Goal: Use online tool/utility: Utilize a website feature to perform a specific function

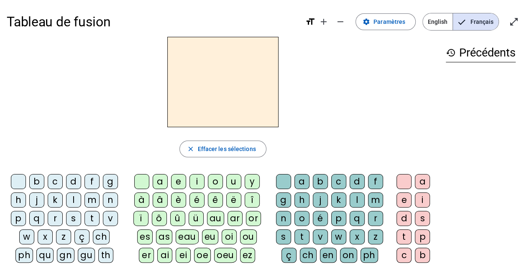
click at [76, 218] on div "s" at bounding box center [73, 218] width 15 height 15
click at [176, 179] on div "e" at bounding box center [178, 181] width 15 height 15
click at [55, 182] on div "c" at bounding box center [55, 181] width 15 height 15
click at [77, 196] on div "l" at bounding box center [73, 199] width 15 height 15
click at [72, 181] on div "d" at bounding box center [73, 181] width 15 height 15
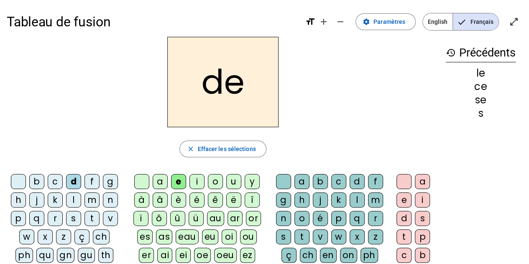
click at [245, 186] on div "y" at bounding box center [252, 181] width 15 height 15
click at [235, 185] on div "u" at bounding box center [233, 181] width 15 height 15
click at [76, 200] on div "l" at bounding box center [73, 199] width 15 height 15
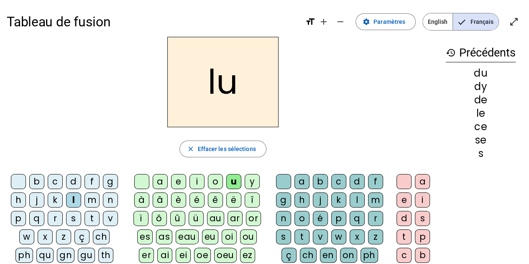
click at [109, 216] on div "v" at bounding box center [110, 218] width 15 height 15
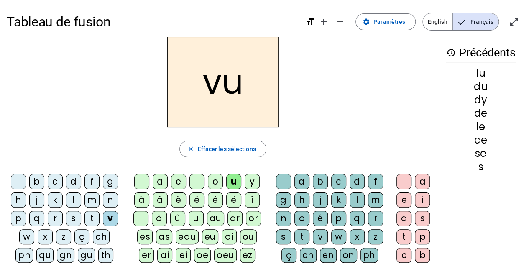
click at [77, 215] on div "s" at bounding box center [73, 218] width 15 height 15
click at [340, 180] on div "c" at bounding box center [338, 181] width 15 height 15
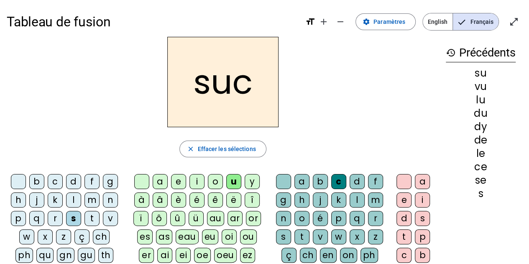
click at [178, 179] on div "e" at bounding box center [178, 181] width 15 height 15
click at [161, 182] on div "a" at bounding box center [160, 181] width 15 height 15
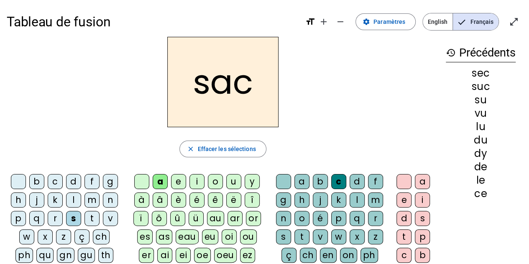
click at [74, 199] on div "l" at bounding box center [73, 199] width 15 height 15
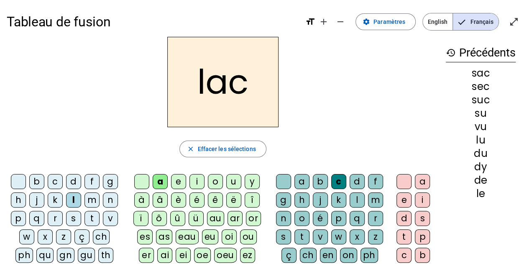
click at [36, 184] on div "b" at bounding box center [36, 181] width 15 height 15
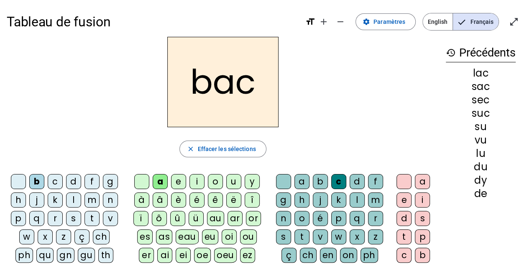
click at [89, 212] on div "t" at bounding box center [91, 218] width 15 height 15
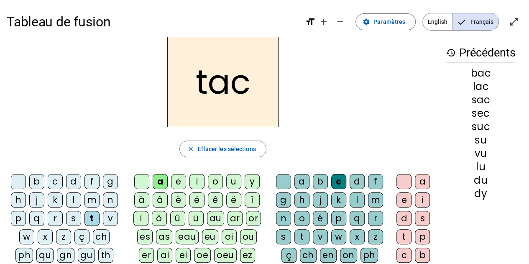
click at [212, 178] on div "o" at bounding box center [215, 181] width 15 height 15
click at [51, 218] on div "r" at bounding box center [55, 218] width 15 height 15
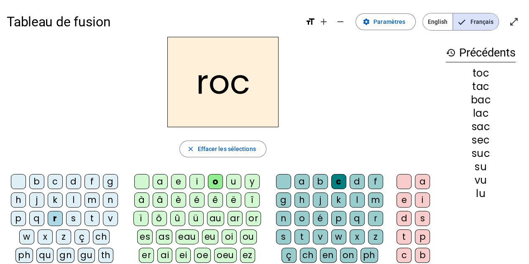
click at [73, 214] on div "s" at bounding box center [73, 218] width 15 height 15
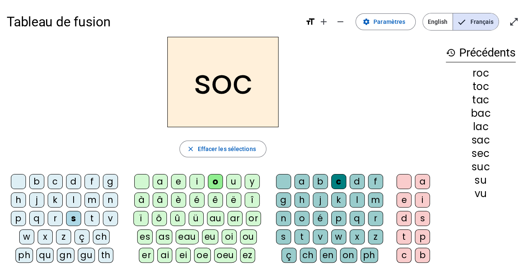
click at [354, 200] on div "l" at bounding box center [357, 199] width 15 height 15
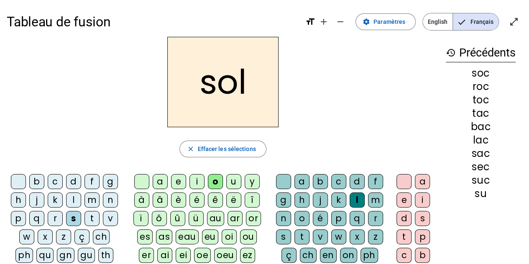
click at [36, 177] on div "b" at bounding box center [36, 181] width 15 height 15
